Goal: Communication & Community: Participate in discussion

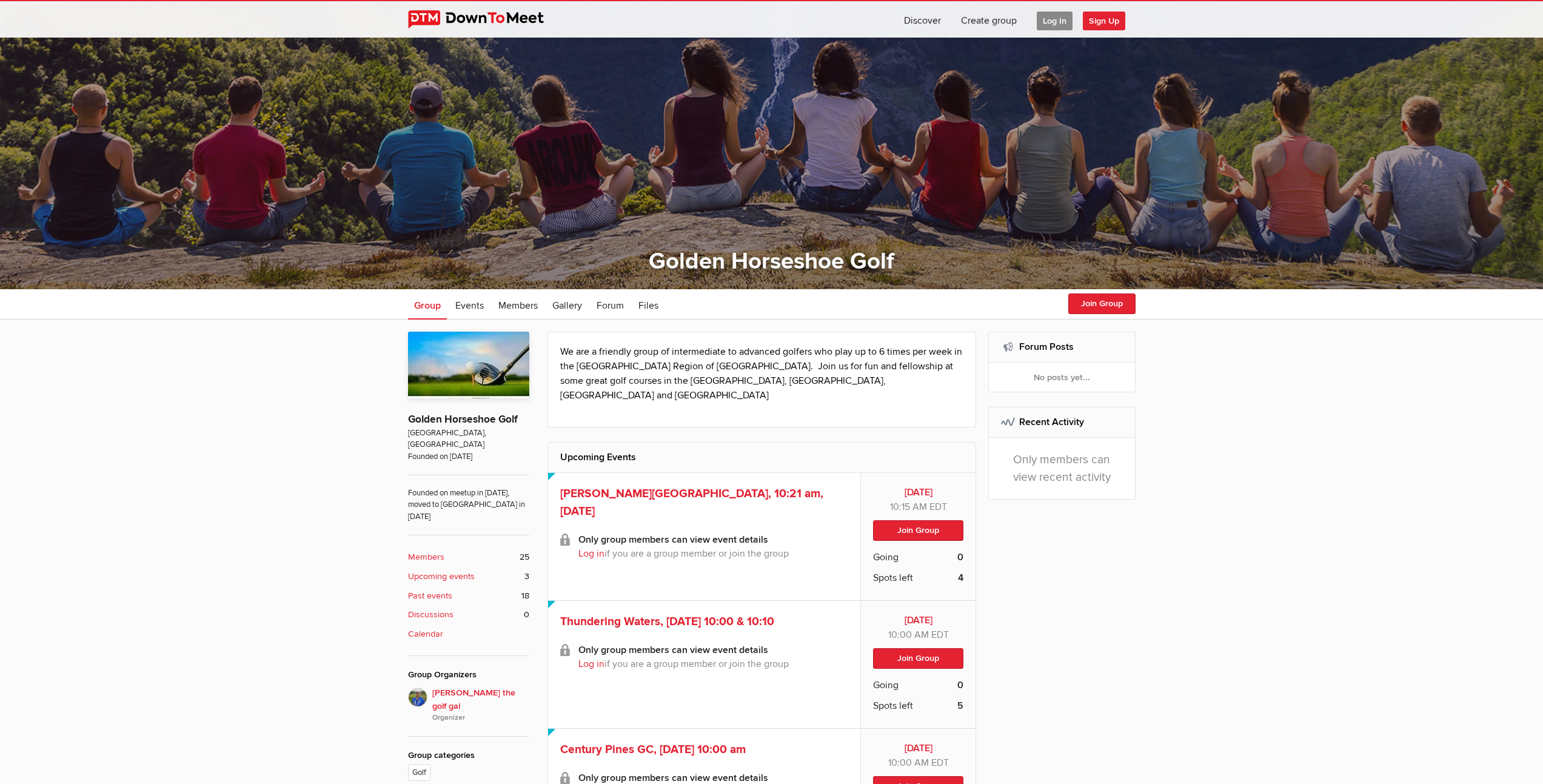
scroll to position [249, 0]
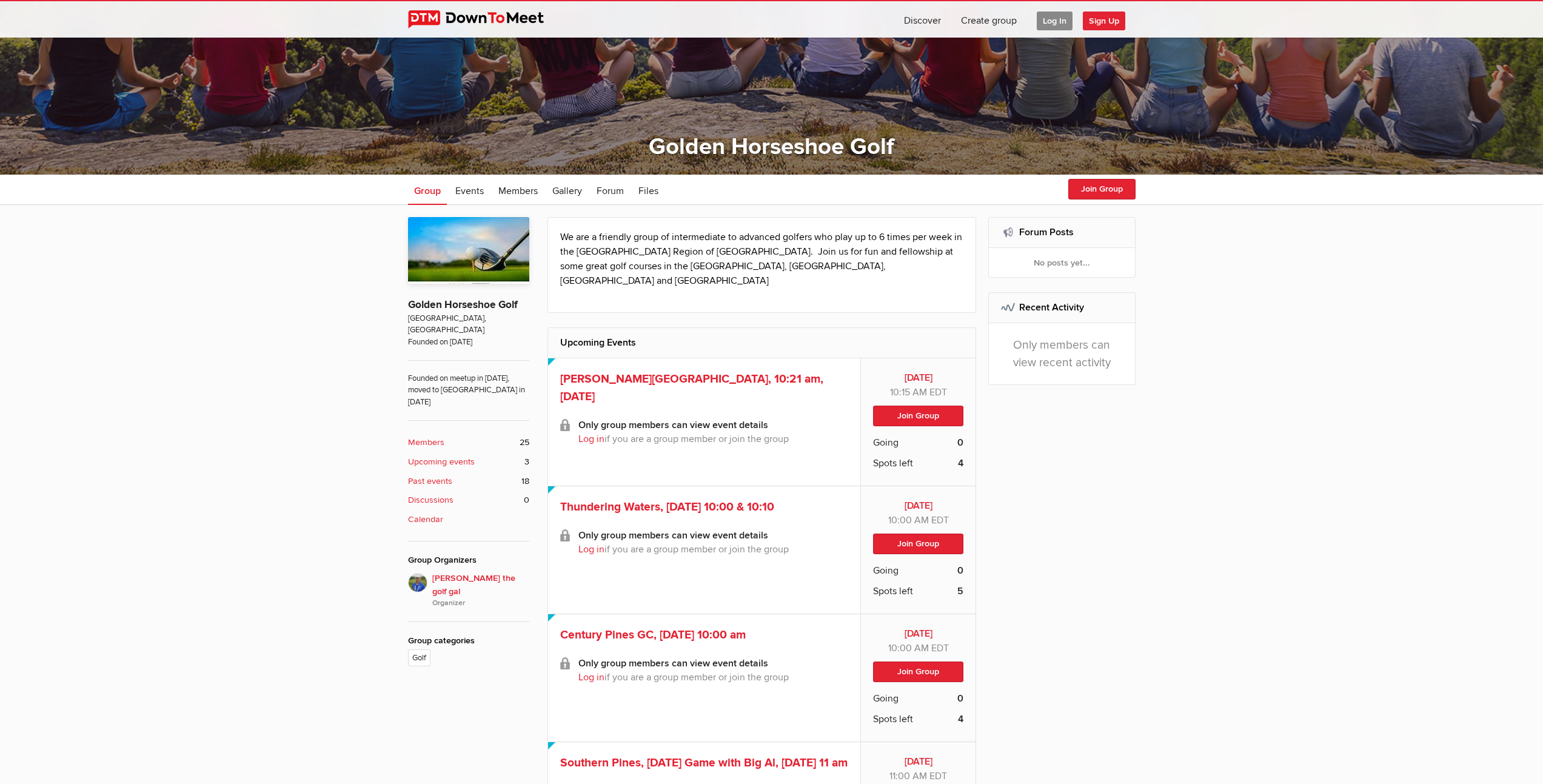
click at [1053, 20] on span "Log In" at bounding box center [1055, 21] width 36 height 19
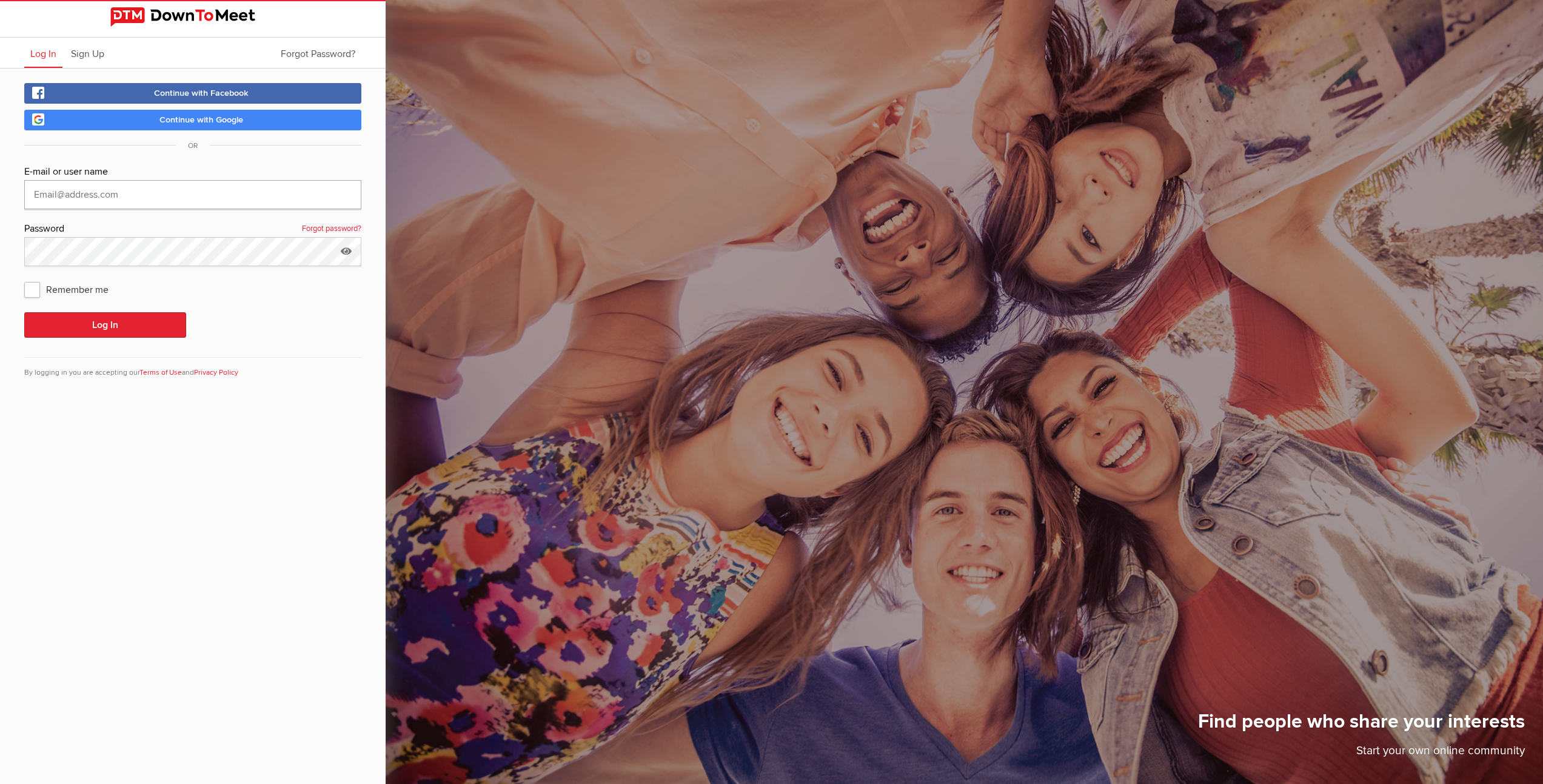
click at [95, 200] on input "text" at bounding box center [192, 194] width 337 height 29
type input "[EMAIL_ADDRESS][DOMAIN_NAME]"
click at [88, 325] on button "Log In" at bounding box center [105, 325] width 162 height 26
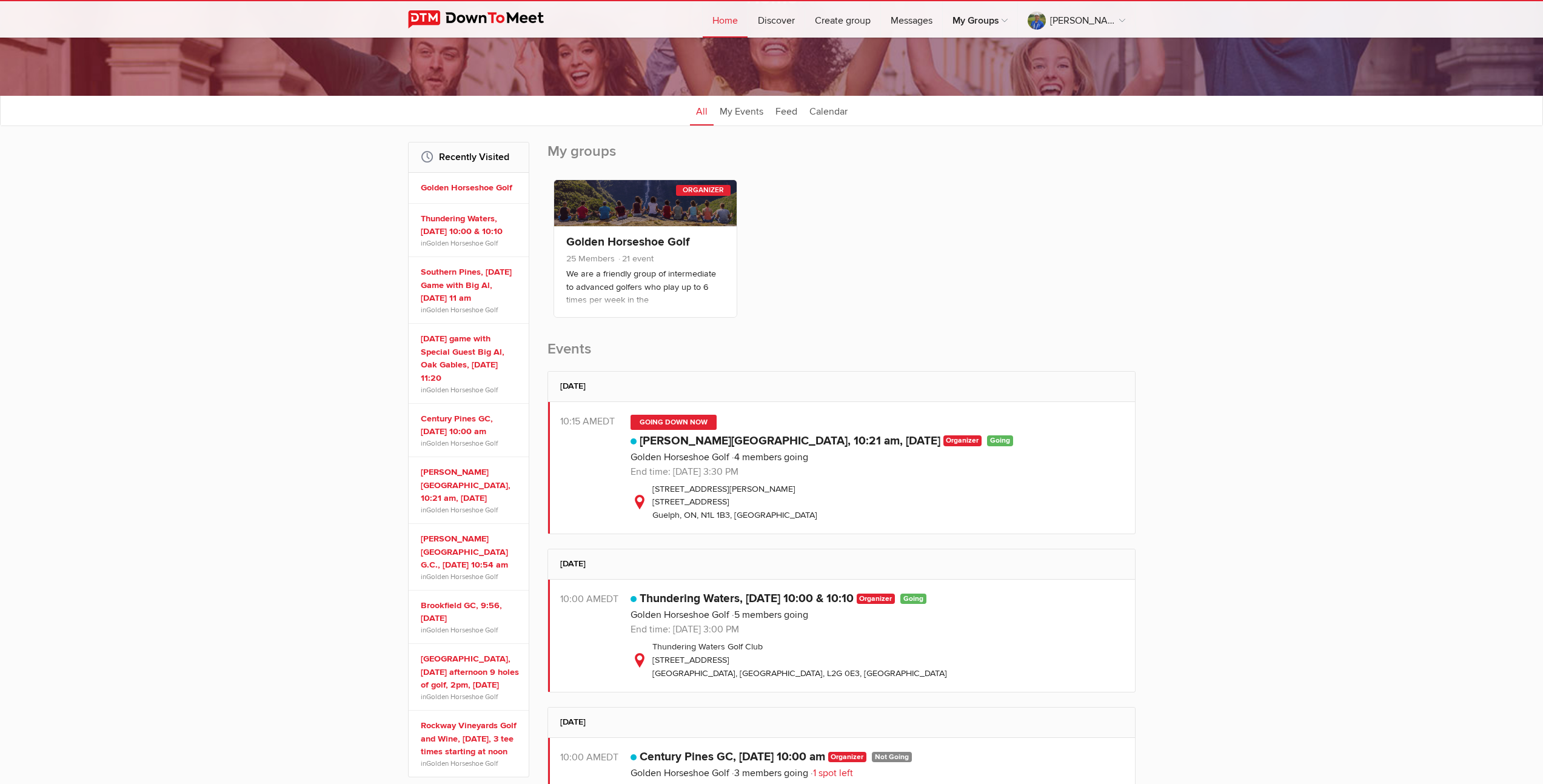
scroll to position [192, 0]
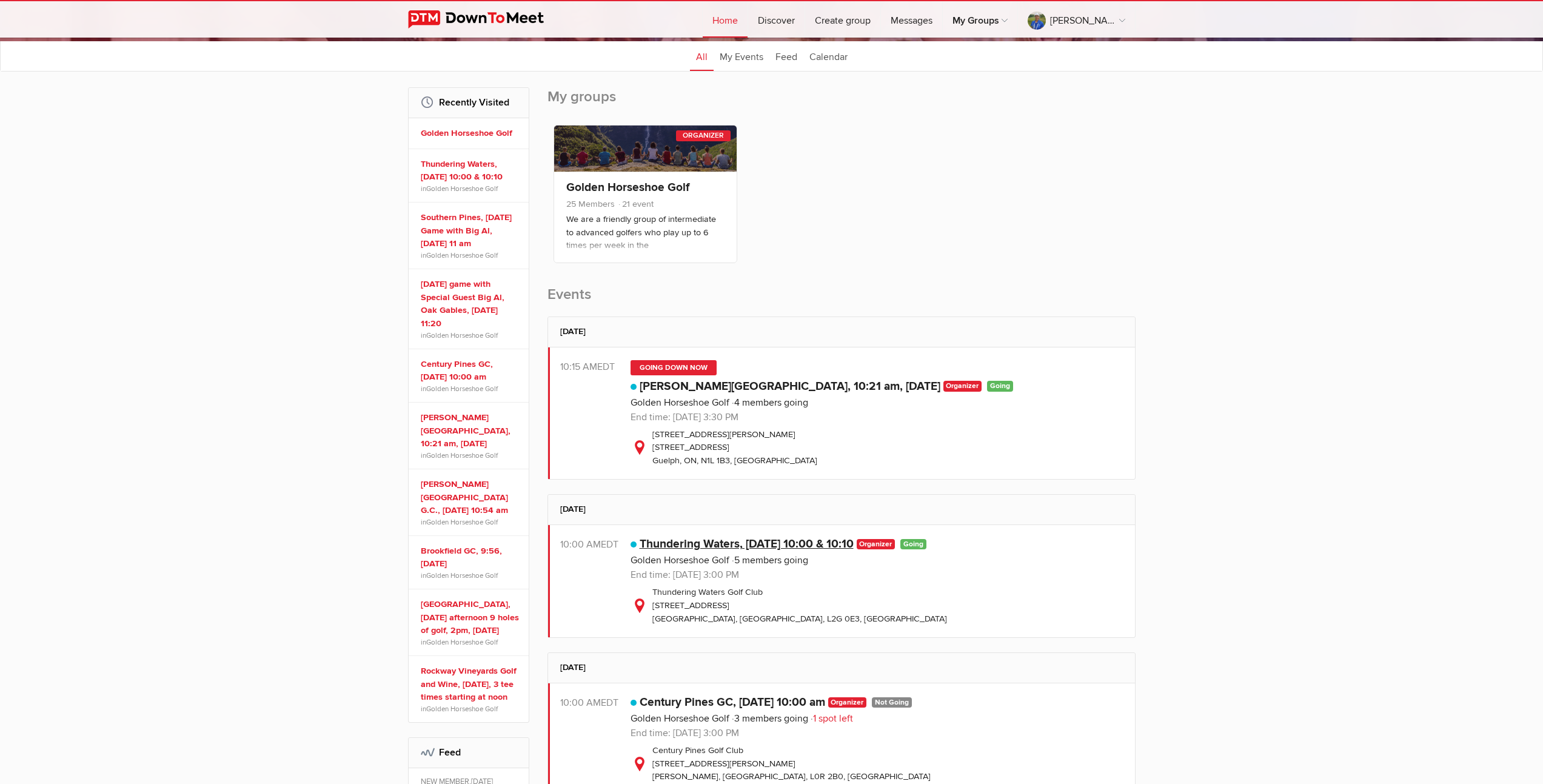
click at [741, 545] on link "Thundering Waters, [DATE] 10:00 & 10:10" at bounding box center [747, 544] width 214 height 15
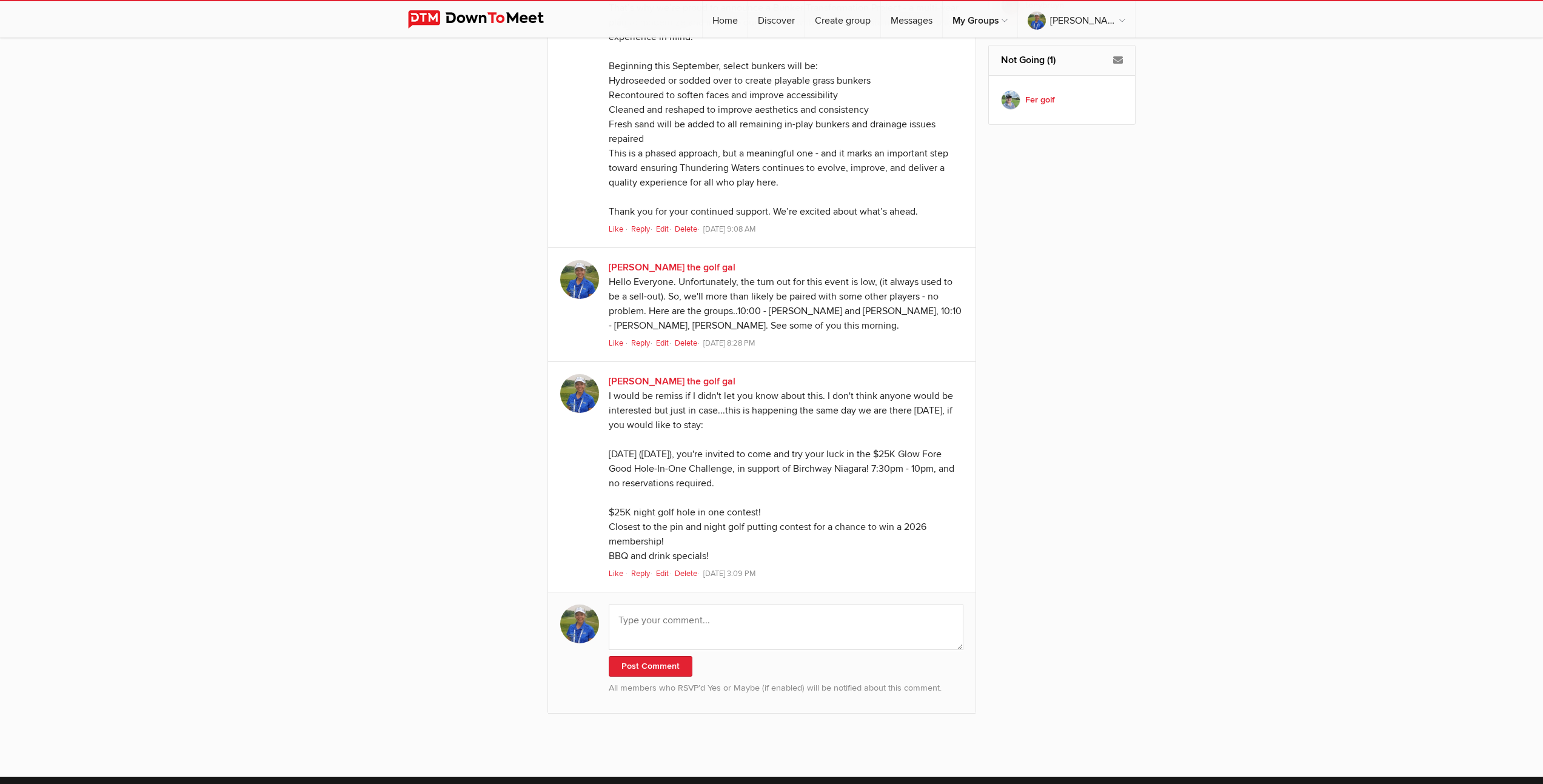
scroll to position [1397, 0]
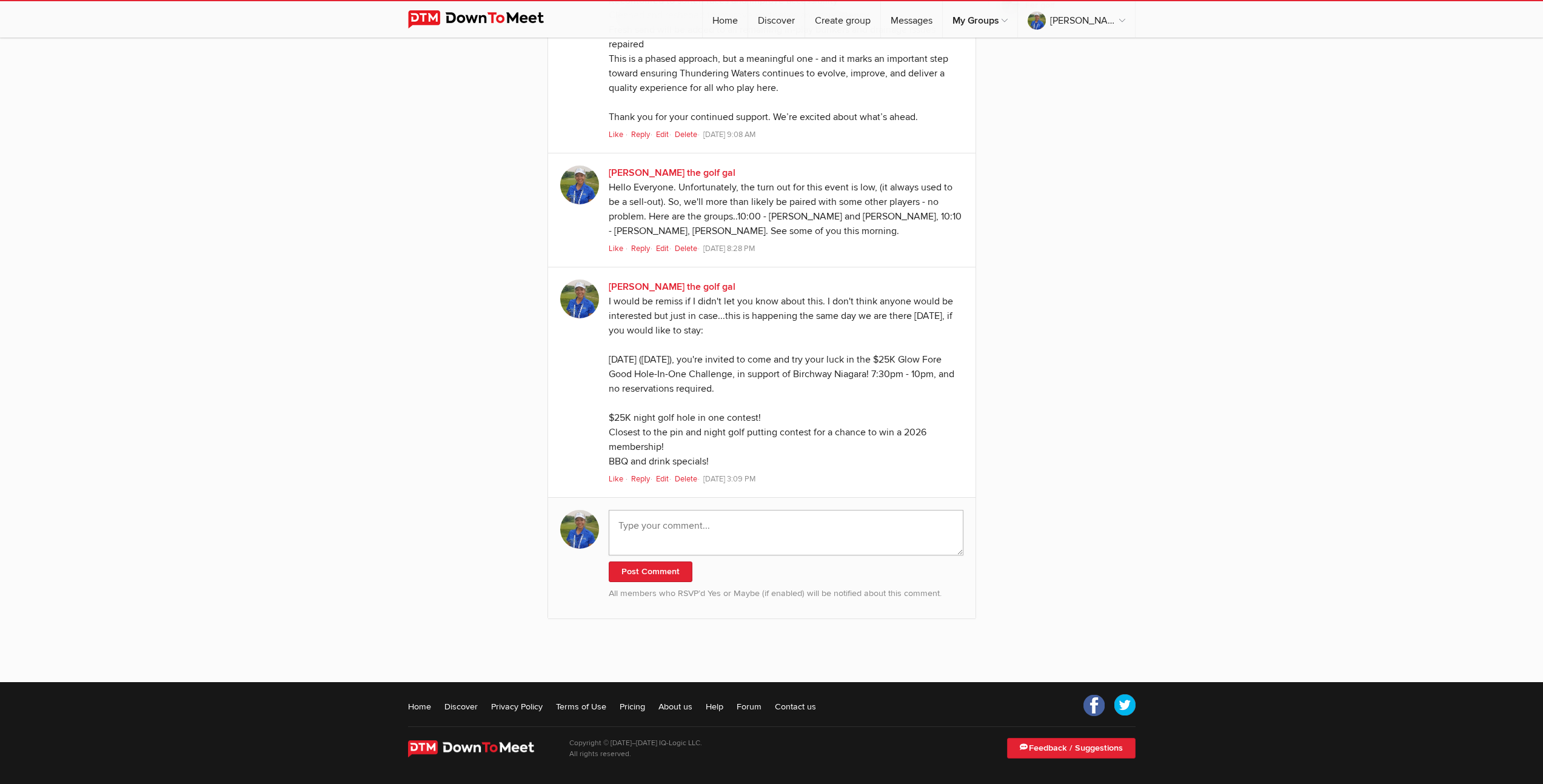
click at [732, 534] on textarea at bounding box center [786, 533] width 355 height 45
paste textarea "Good news. Sounds like we are getting a deal [DATE]. BTW, my husband knows [PER…"
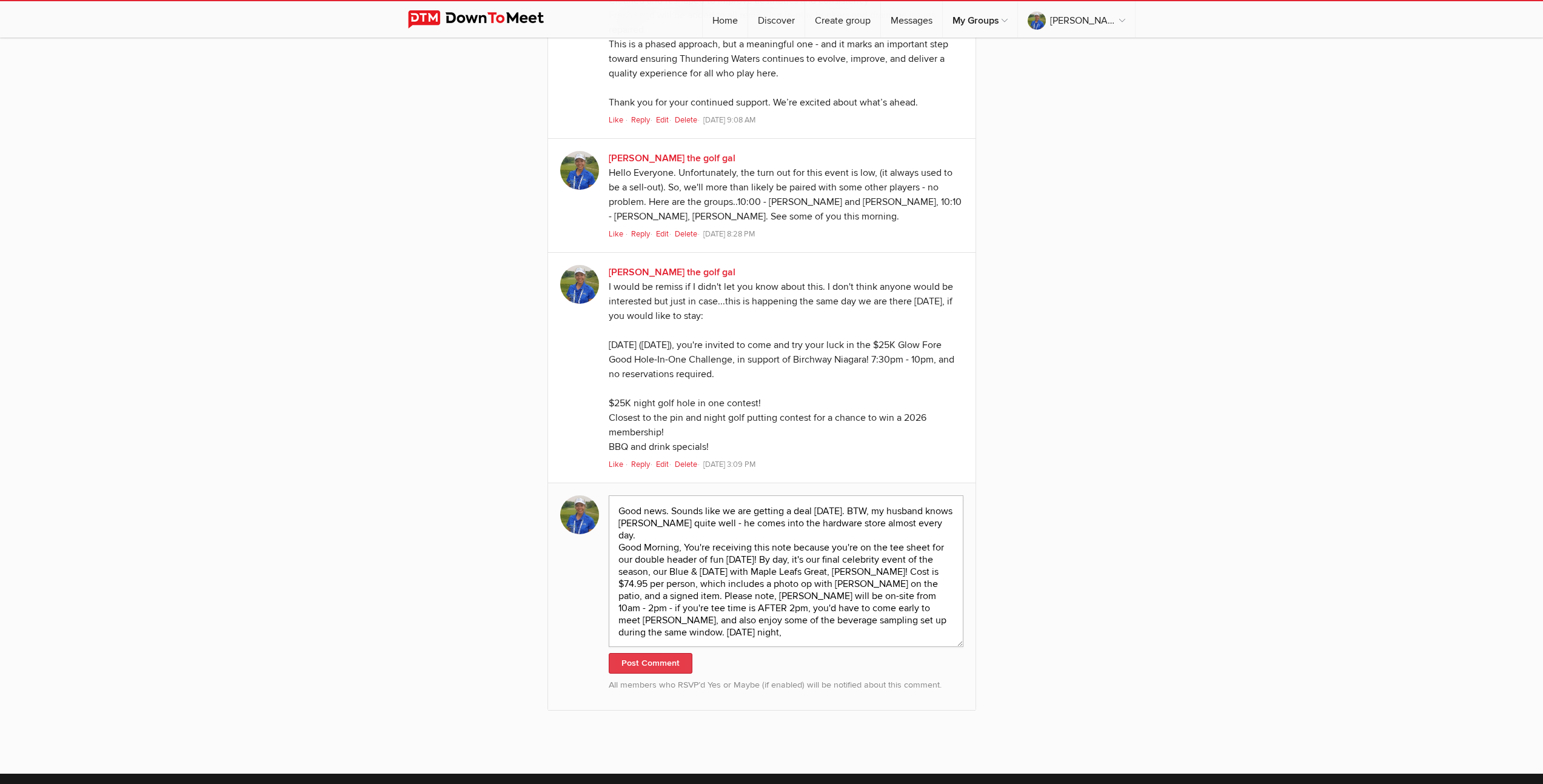
type textarea "Good news. Sounds like we are getting a deal [DATE]. BTW, my husband knows [PER…"
click at [656, 674] on button "Post Comment" at bounding box center [650, 664] width 84 height 20
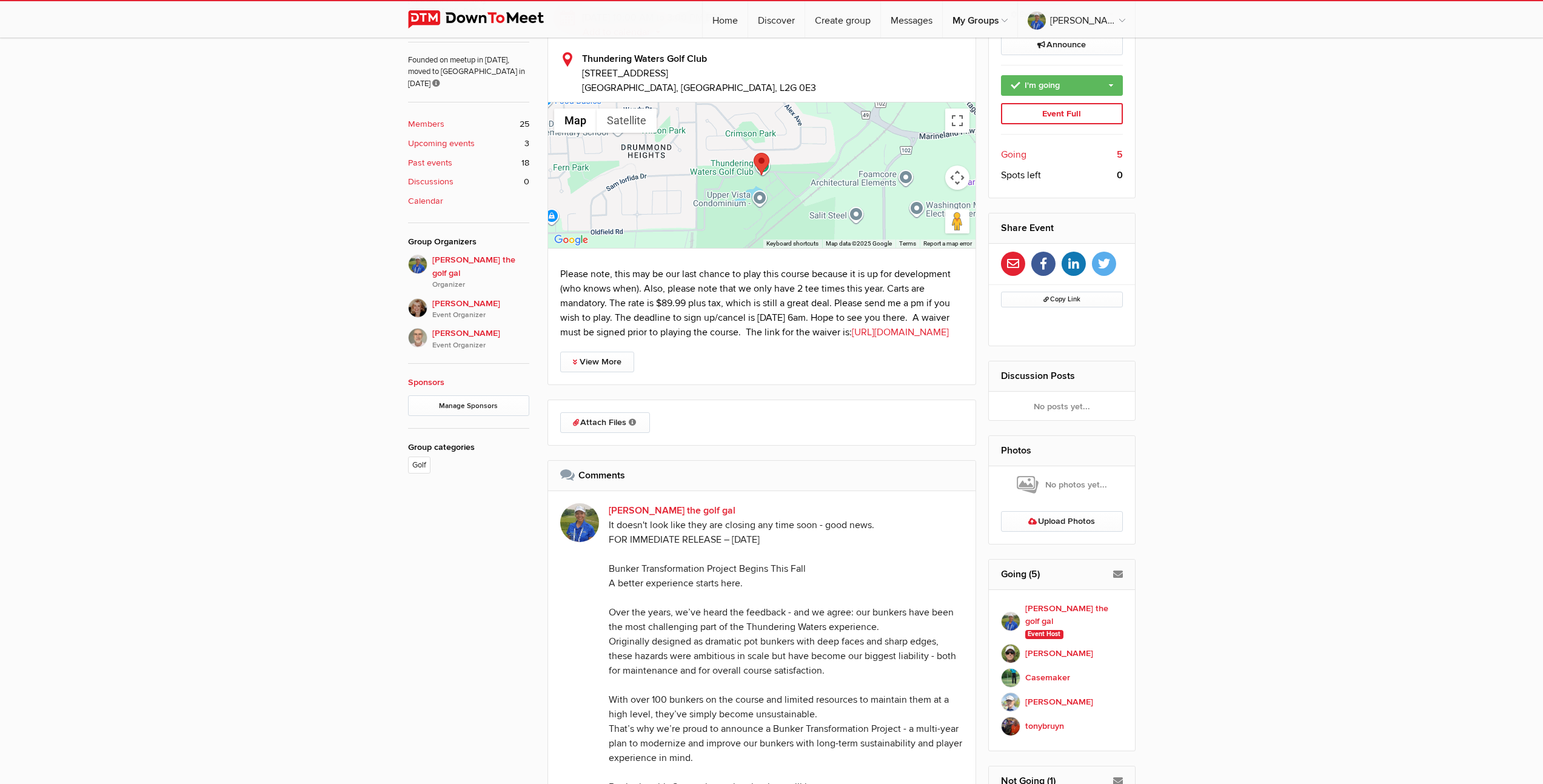
scroll to position [409, 0]
